Goal: Task Accomplishment & Management: Complete application form

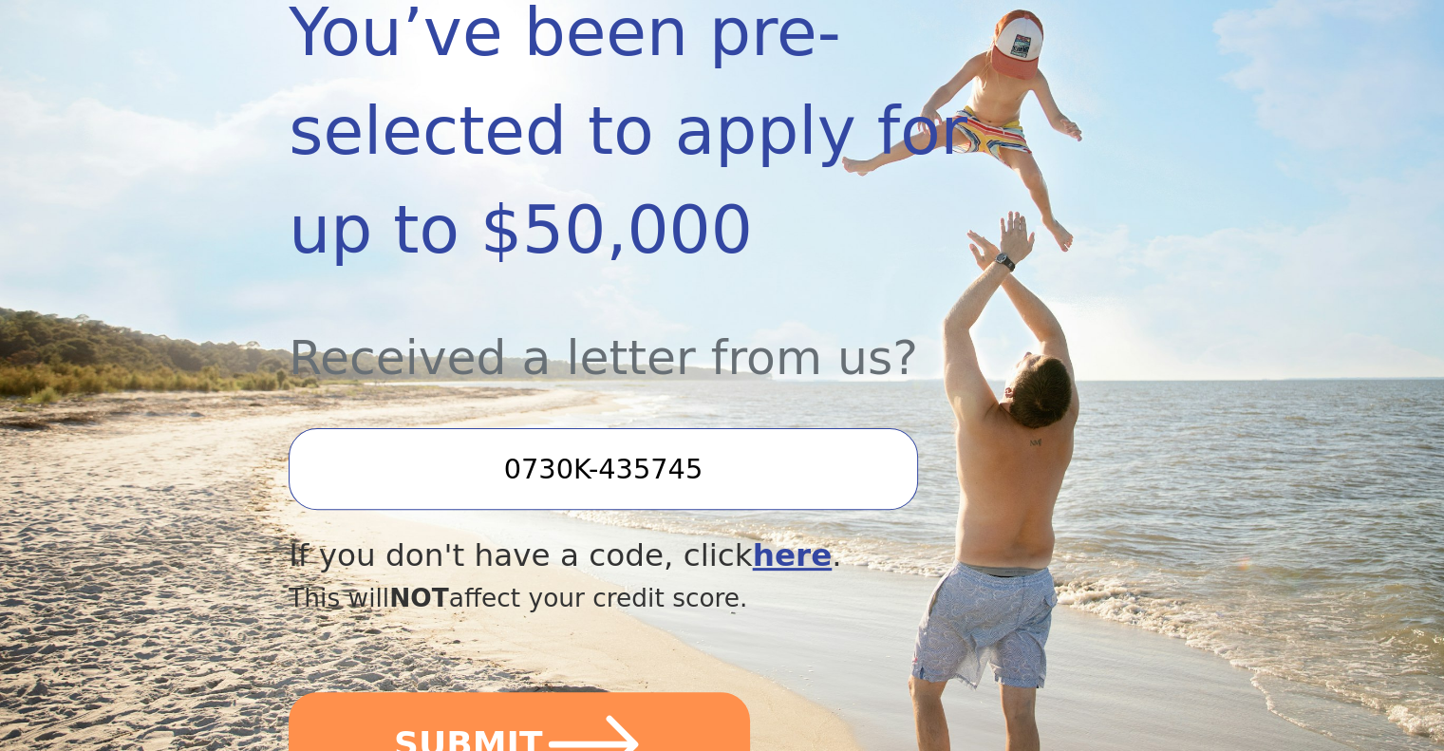
scroll to position [570, 0]
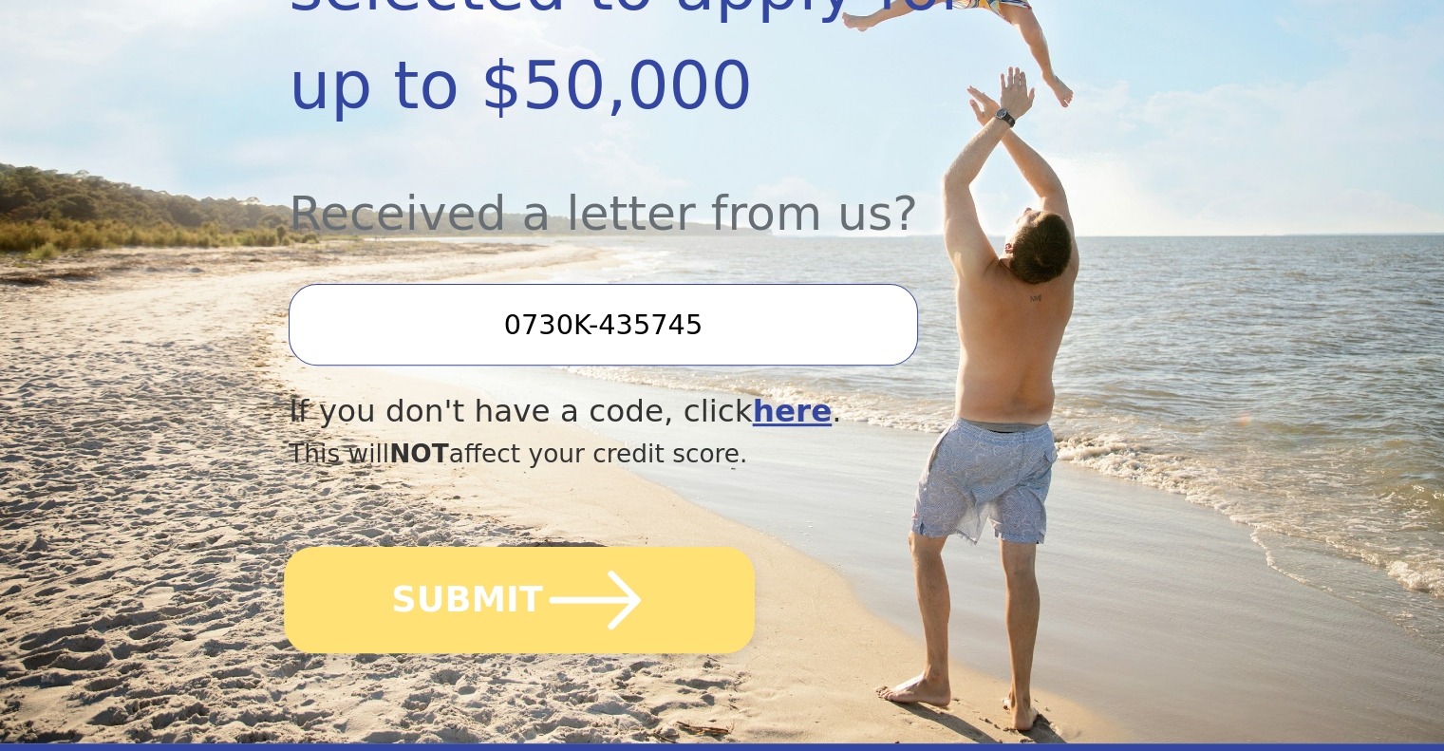
click at [589, 548] on icon "submit" at bounding box center [595, 600] width 104 height 104
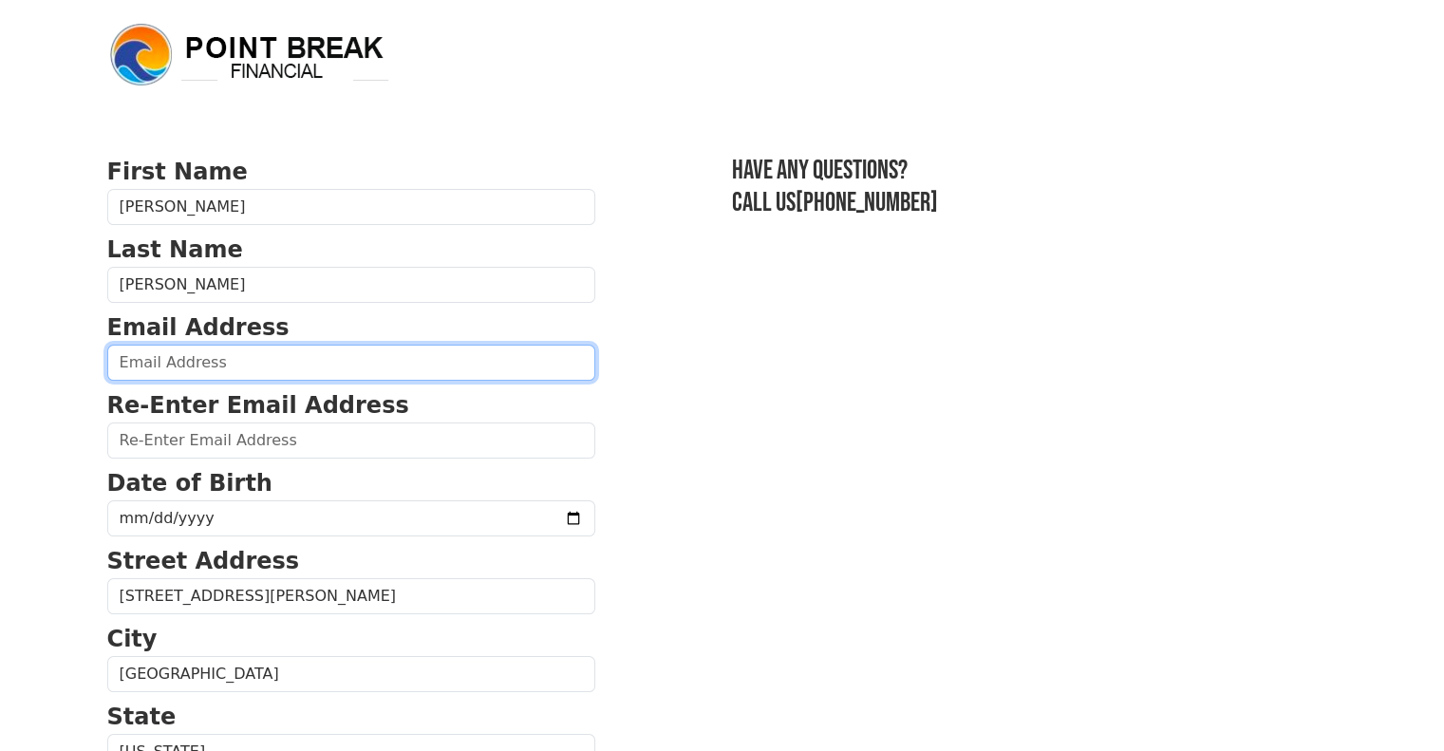
click at [307, 352] on input "email" at bounding box center [351, 363] width 488 height 36
type input "[PERSON_NAME][EMAIL_ADDRESS][PERSON_NAME][DOMAIN_NAME]"
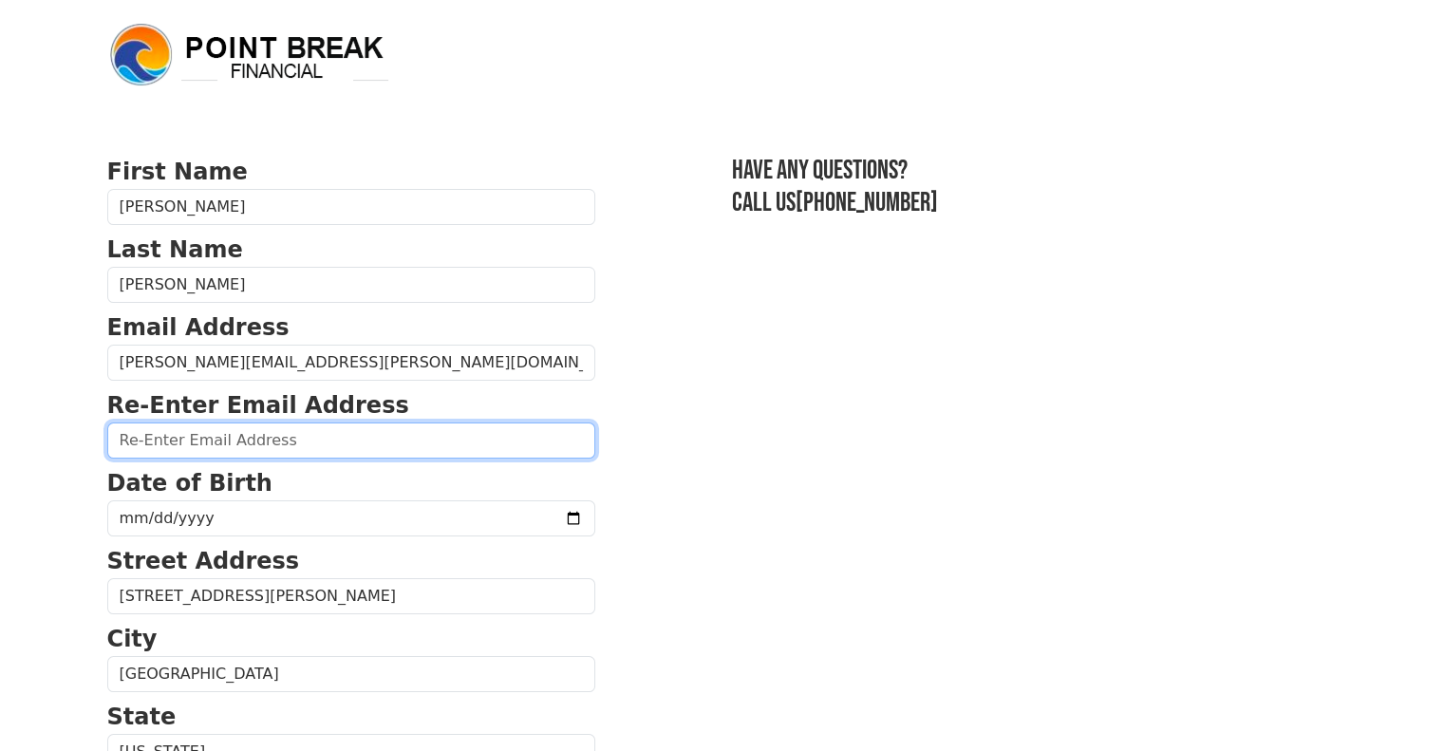
click at [298, 437] on input "email" at bounding box center [351, 441] width 488 height 36
type input "[PERSON_NAME][EMAIL_ADDRESS][PERSON_NAME][DOMAIN_NAME]"
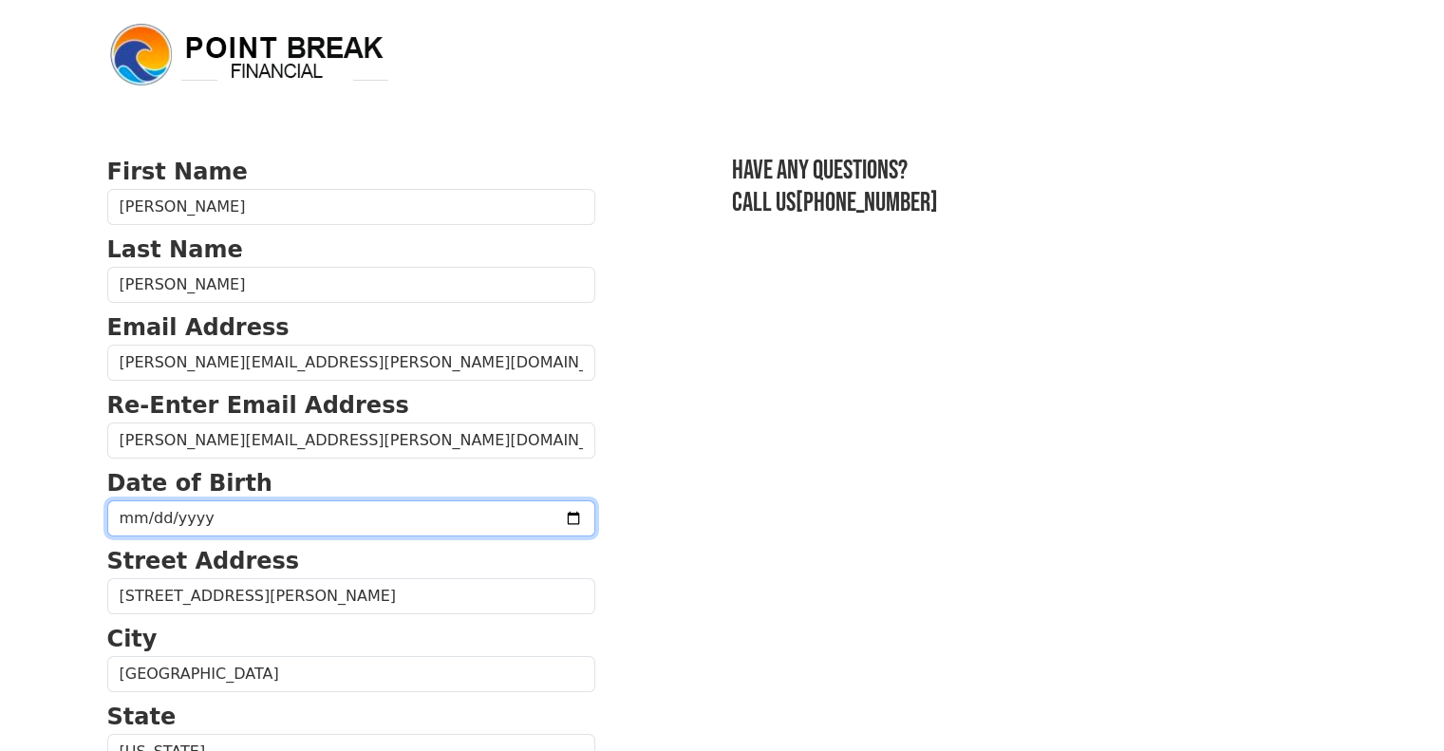
click at [270, 507] on input "date" at bounding box center [351, 518] width 488 height 36
click at [517, 522] on input "date" at bounding box center [351, 518] width 488 height 36
click at [228, 520] on input "[DATE]" at bounding box center [351, 518] width 488 height 36
click at [232, 512] on input "[DATE]" at bounding box center [351, 518] width 488 height 36
click at [195, 516] on input "[DATE]" at bounding box center [351, 518] width 488 height 36
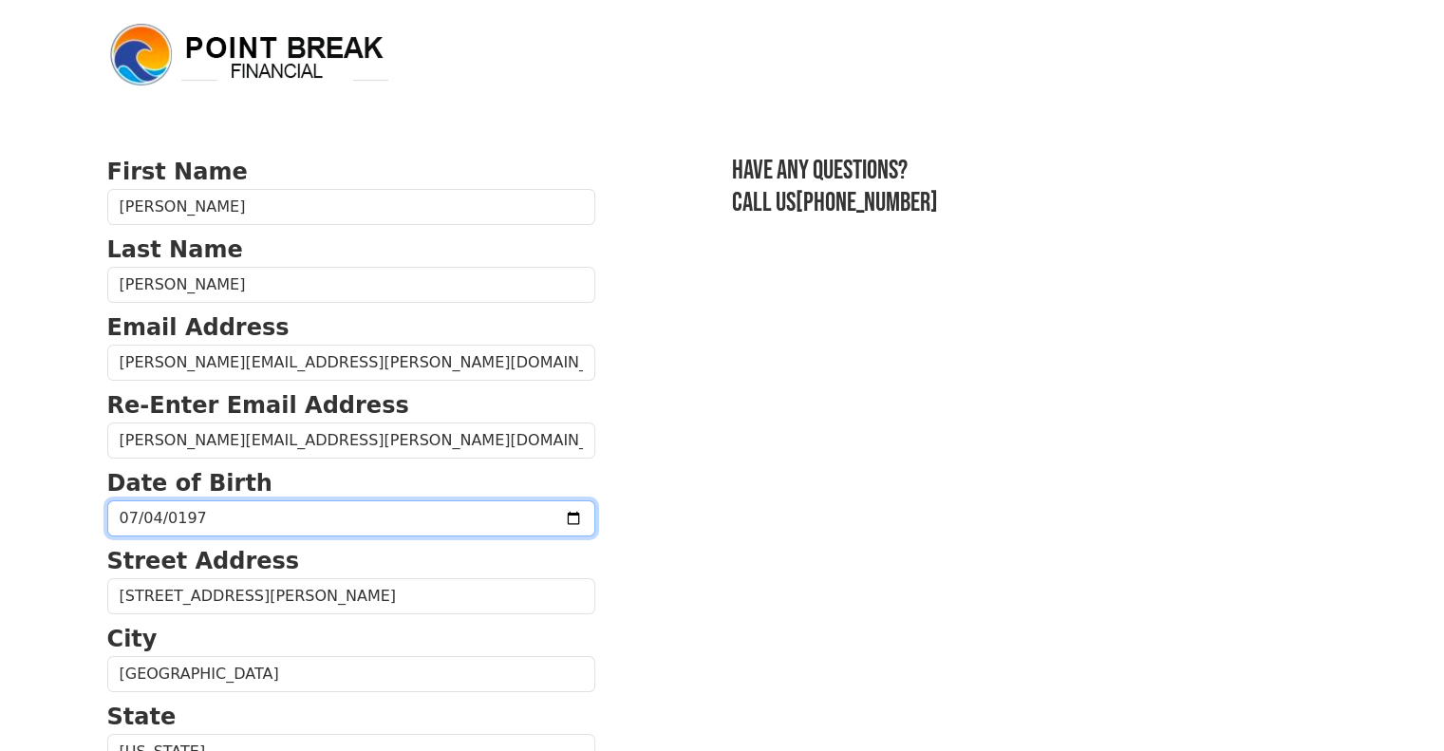
type input "[DATE]"
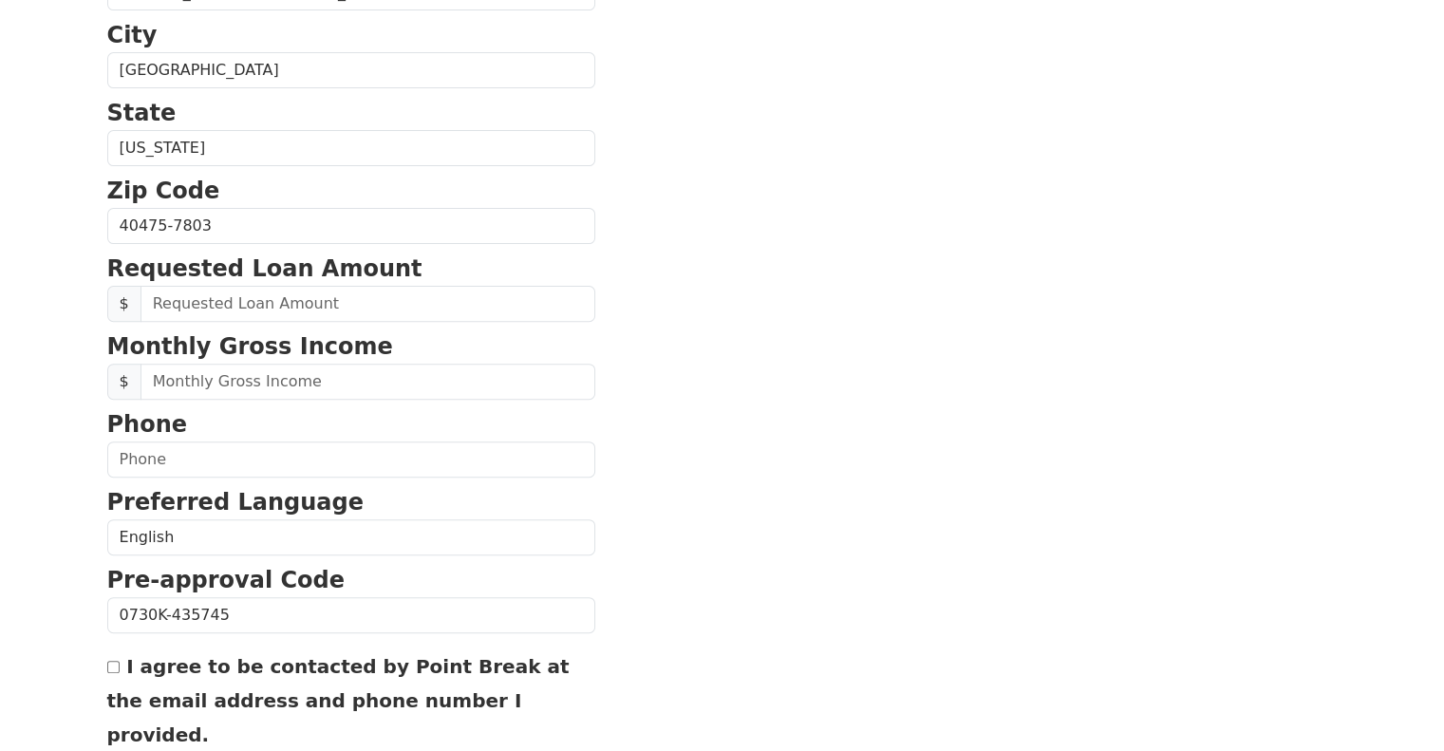
scroll to position [665, 0]
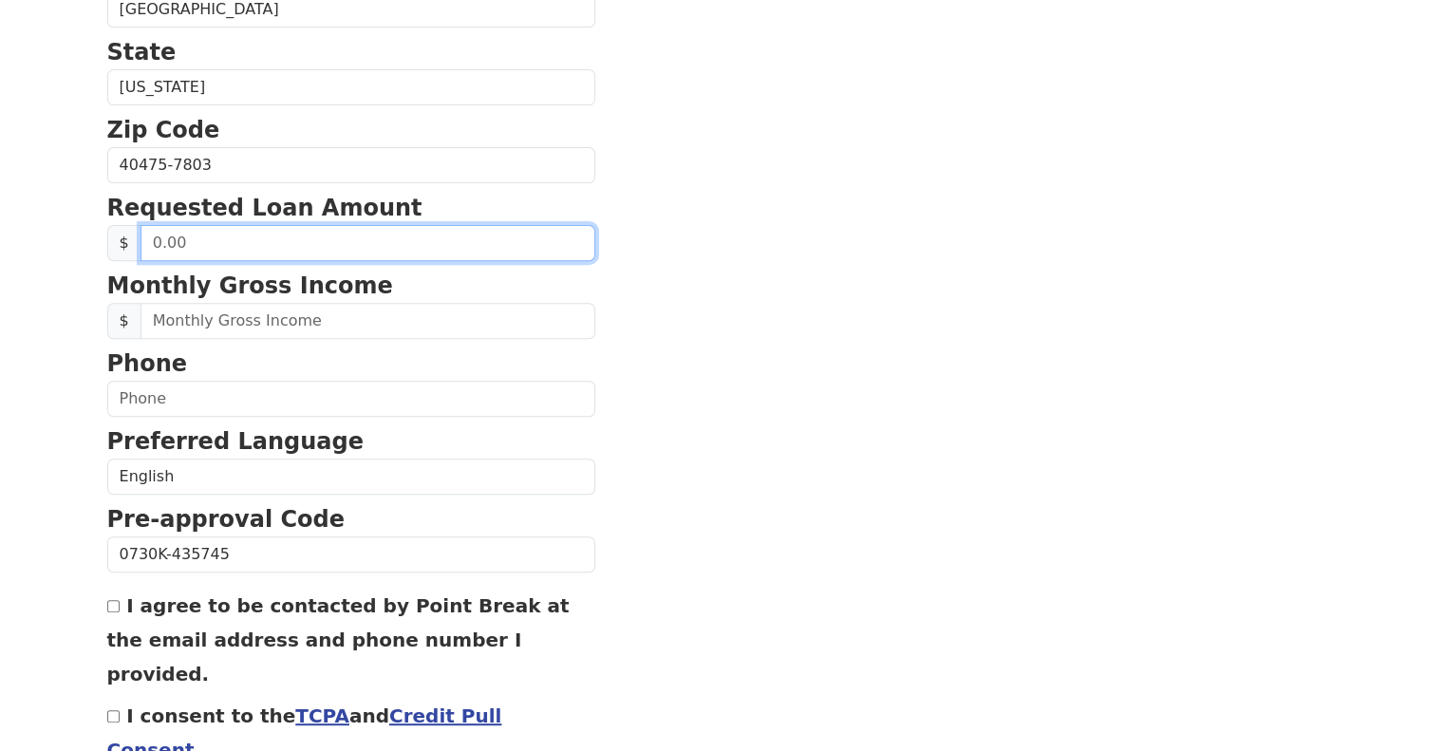
click at [181, 237] on input "text" at bounding box center [368, 243] width 455 height 36
type input "24,000.00"
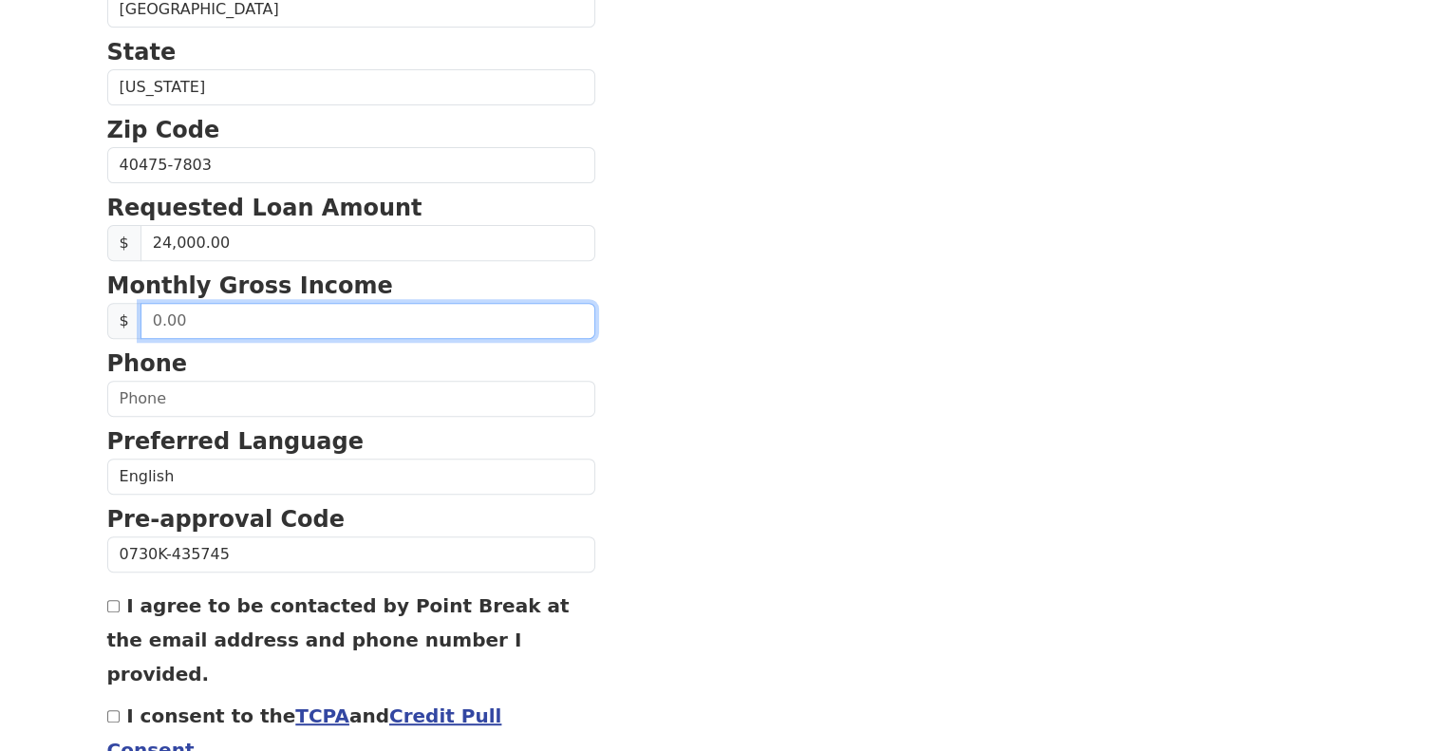
click at [247, 318] on input "text" at bounding box center [368, 321] width 455 height 36
click at [216, 323] on input "text" at bounding box center [368, 321] width 455 height 36
type input "6,200.00"
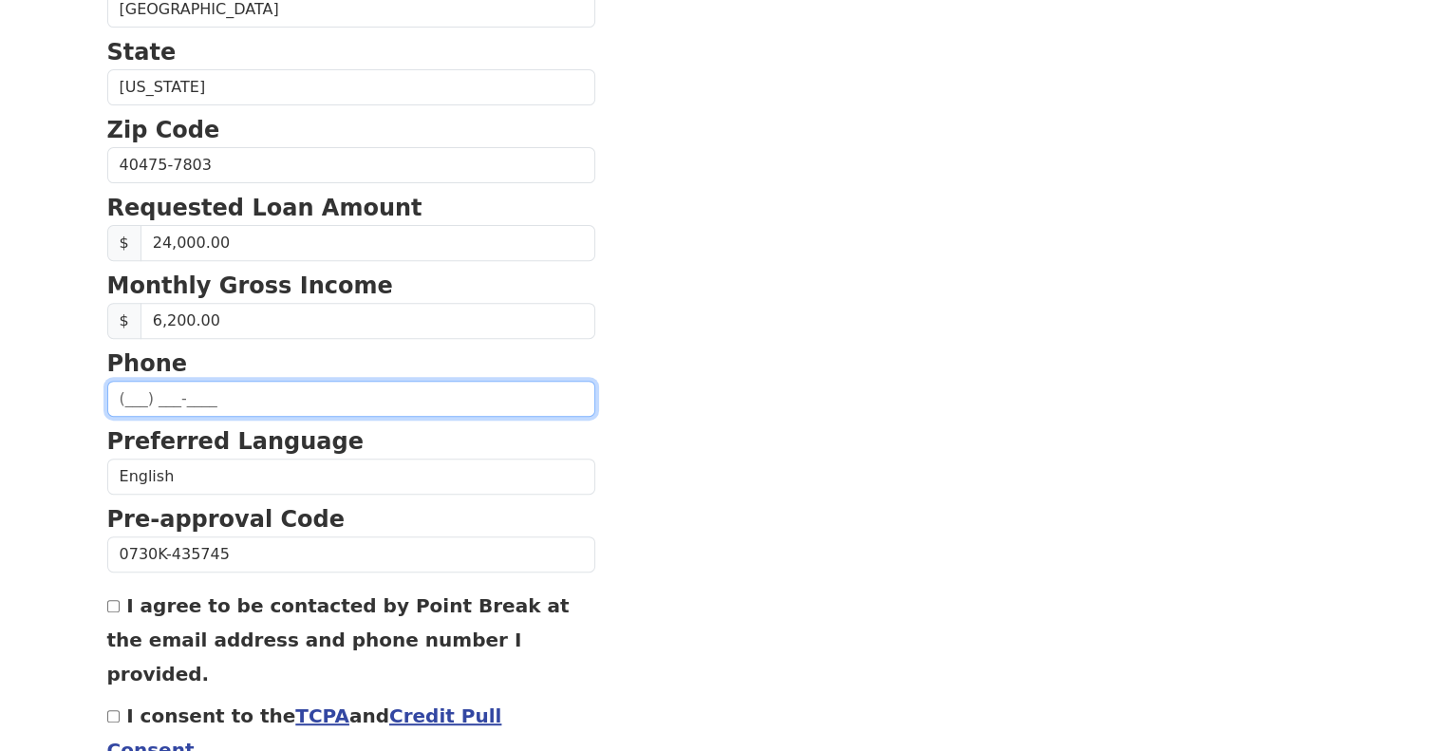
click at [224, 390] on input "text" at bounding box center [351, 399] width 488 height 36
type input "[PHONE_NUMBER]"
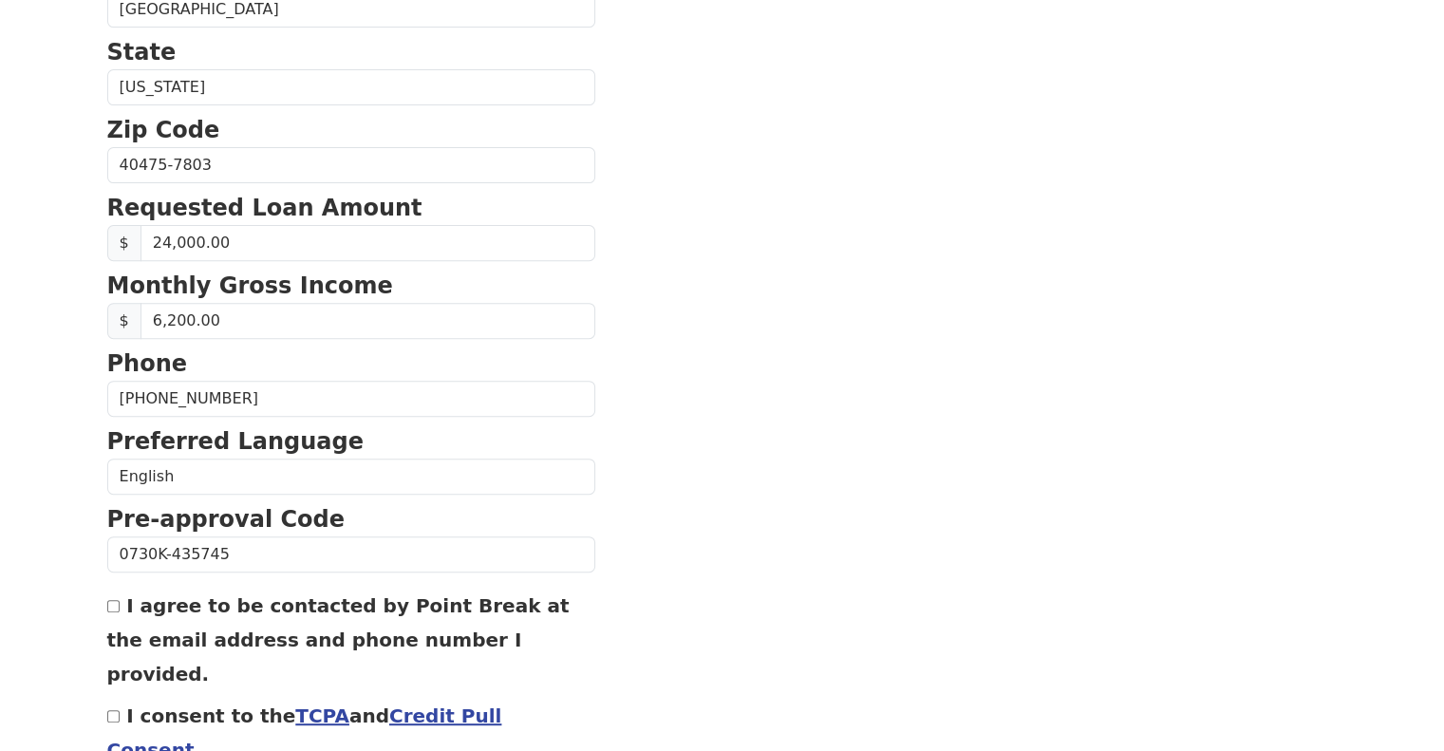
click at [836, 489] on section "First Name [PERSON_NAME] Last Name [PERSON_NAME] Email Address [PERSON_NAME][EM…" at bounding box center [722, 167] width 1231 height 1354
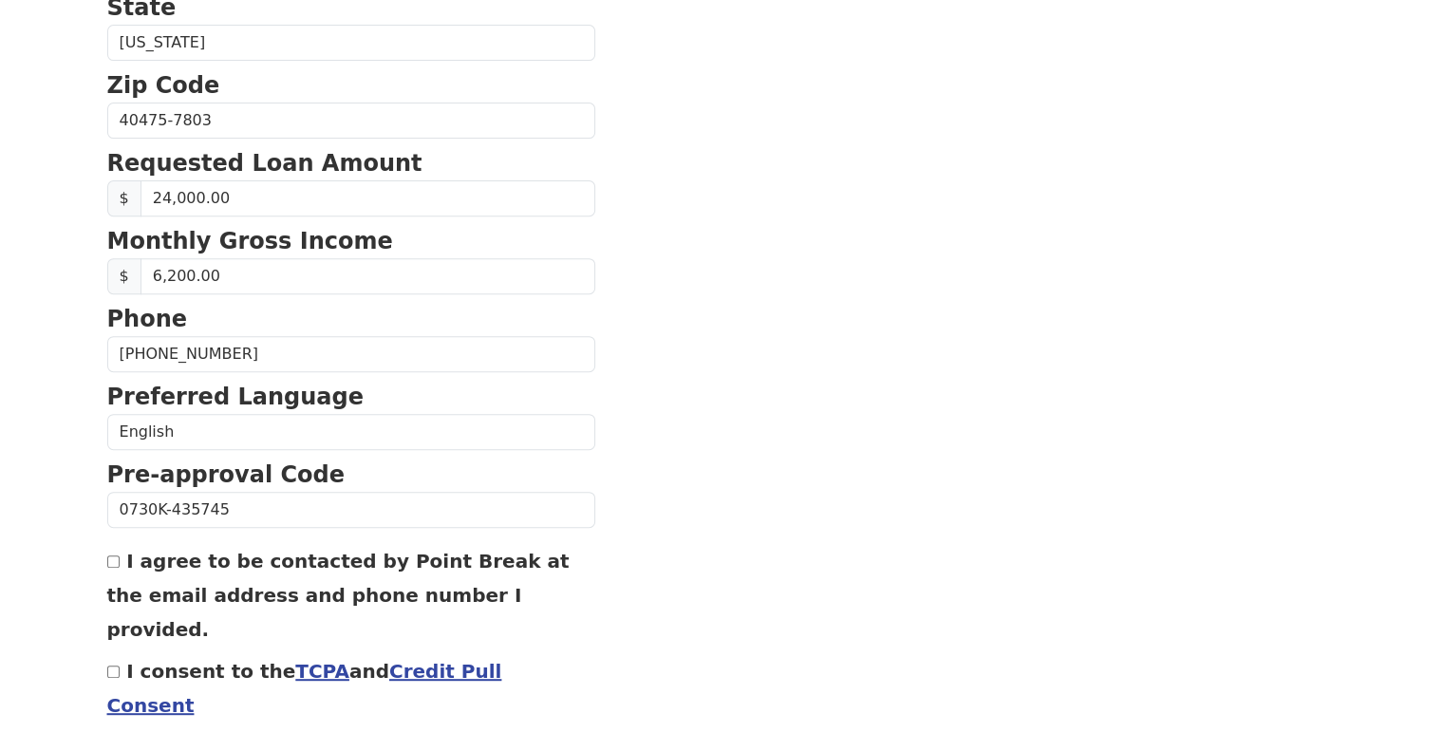
scroll to position [754, 0]
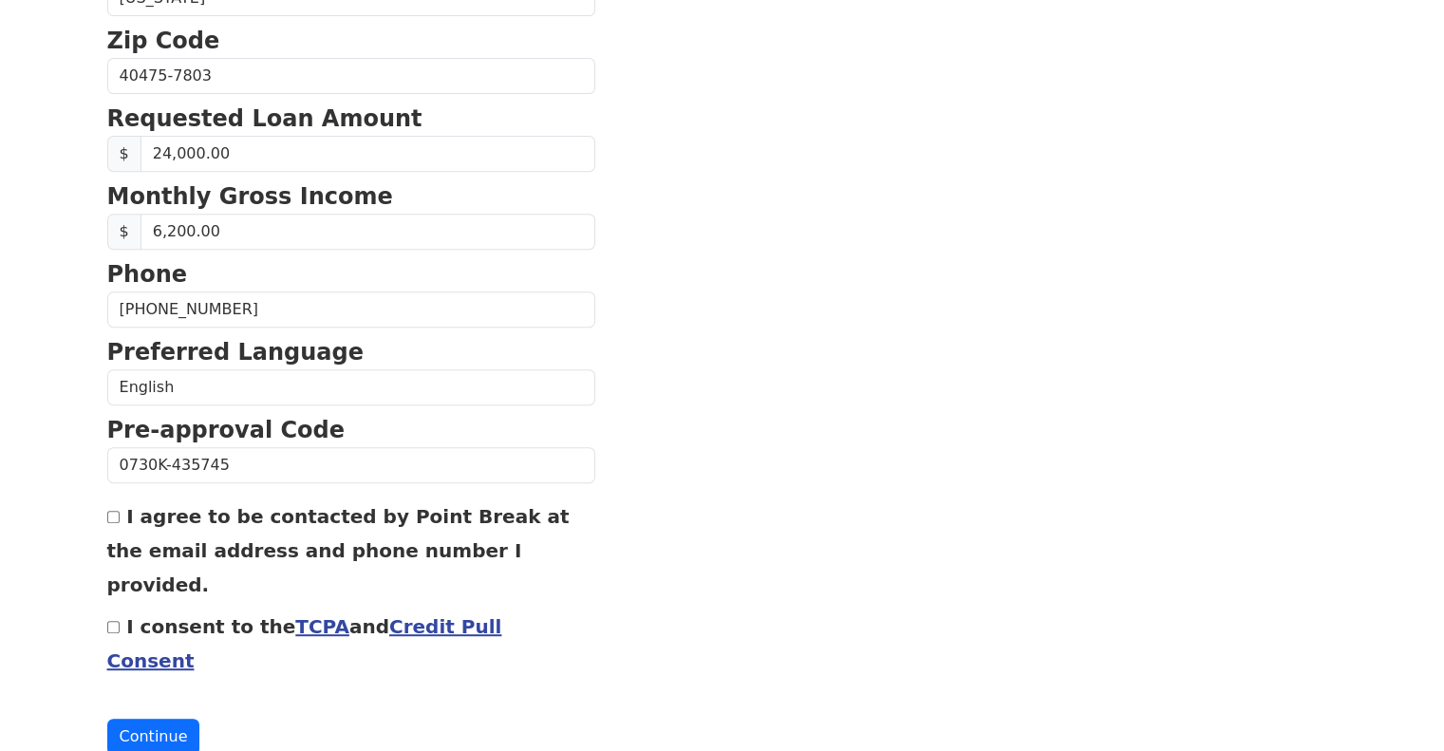
click at [114, 511] on input "I agree to be contacted by Point Break at the email address and phone number I …" at bounding box center [113, 517] width 12 height 12
checkbox input "true"
click at [110, 621] on input "I consent to the TCPA and Credit Pull Consent" at bounding box center [113, 627] width 12 height 12
checkbox input "true"
click at [131, 719] on button "Continue" at bounding box center [153, 737] width 93 height 36
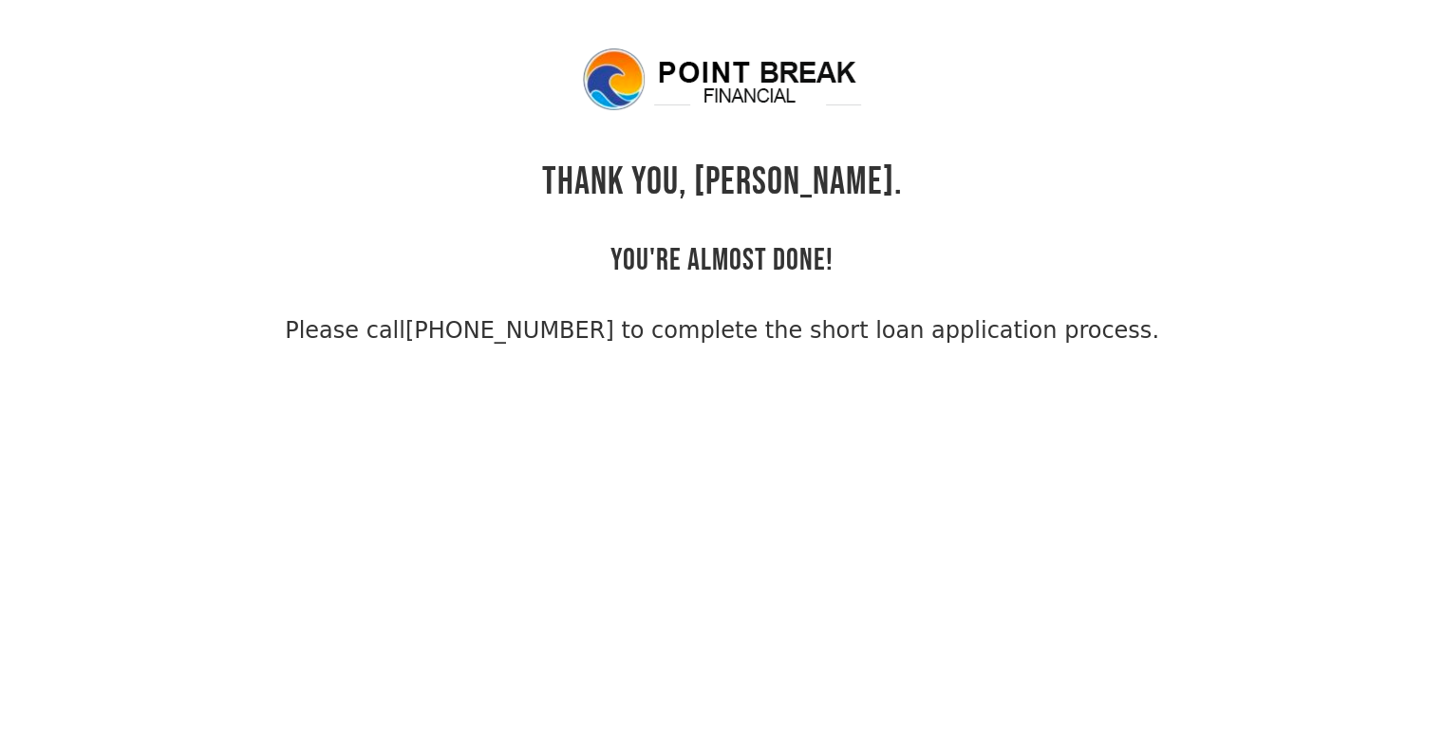
click at [389, 291] on div "THANK YOU, [PERSON_NAME]. YOU'RE ALMOST DONE! Please call [PHONE_NUMBER] to com…" at bounding box center [722, 197] width 1231 height 302
